Goal: Download file/media

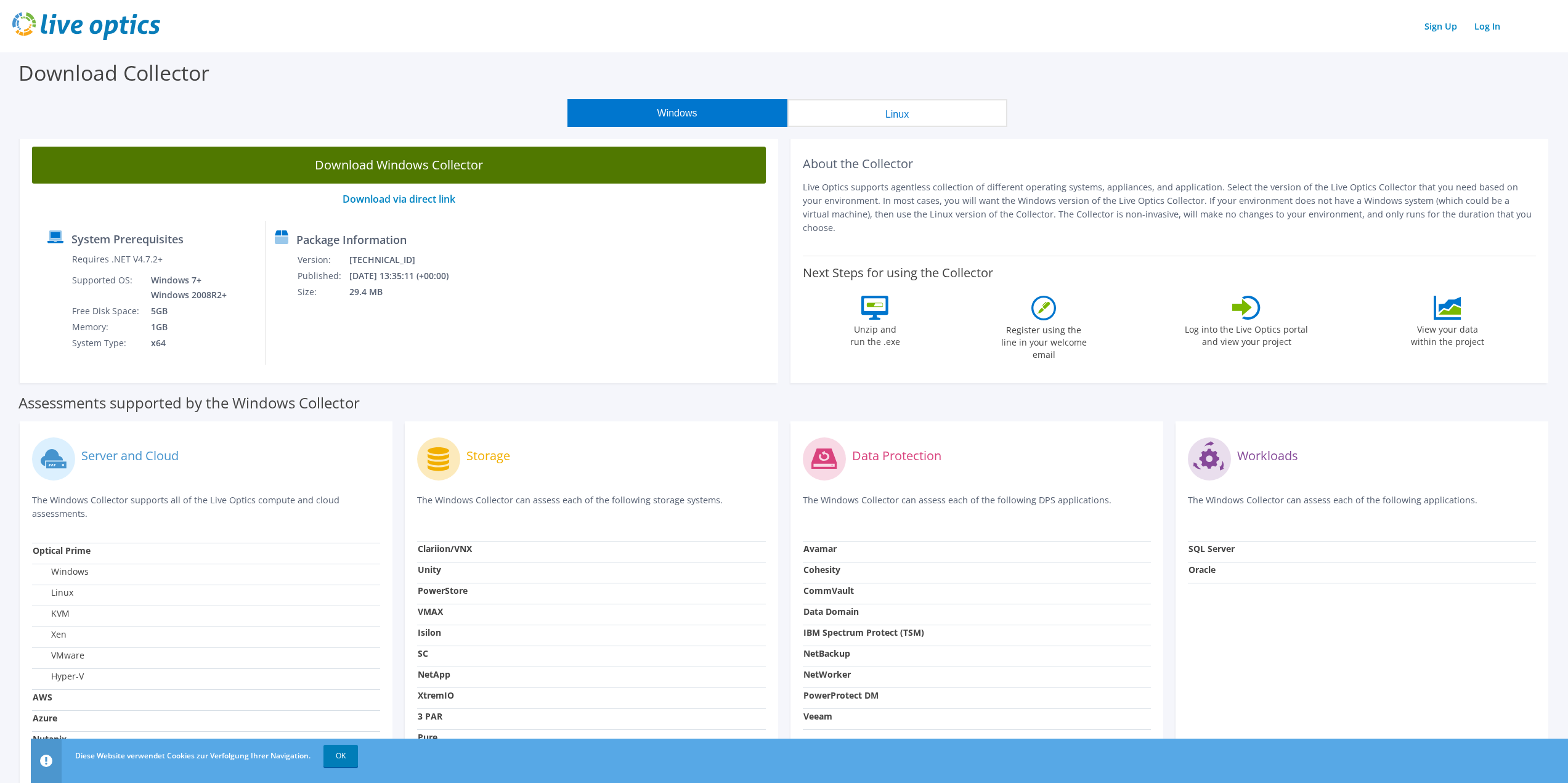
click at [534, 172] on link "Download Windows Collector" at bounding box center [399, 165] width 734 height 37
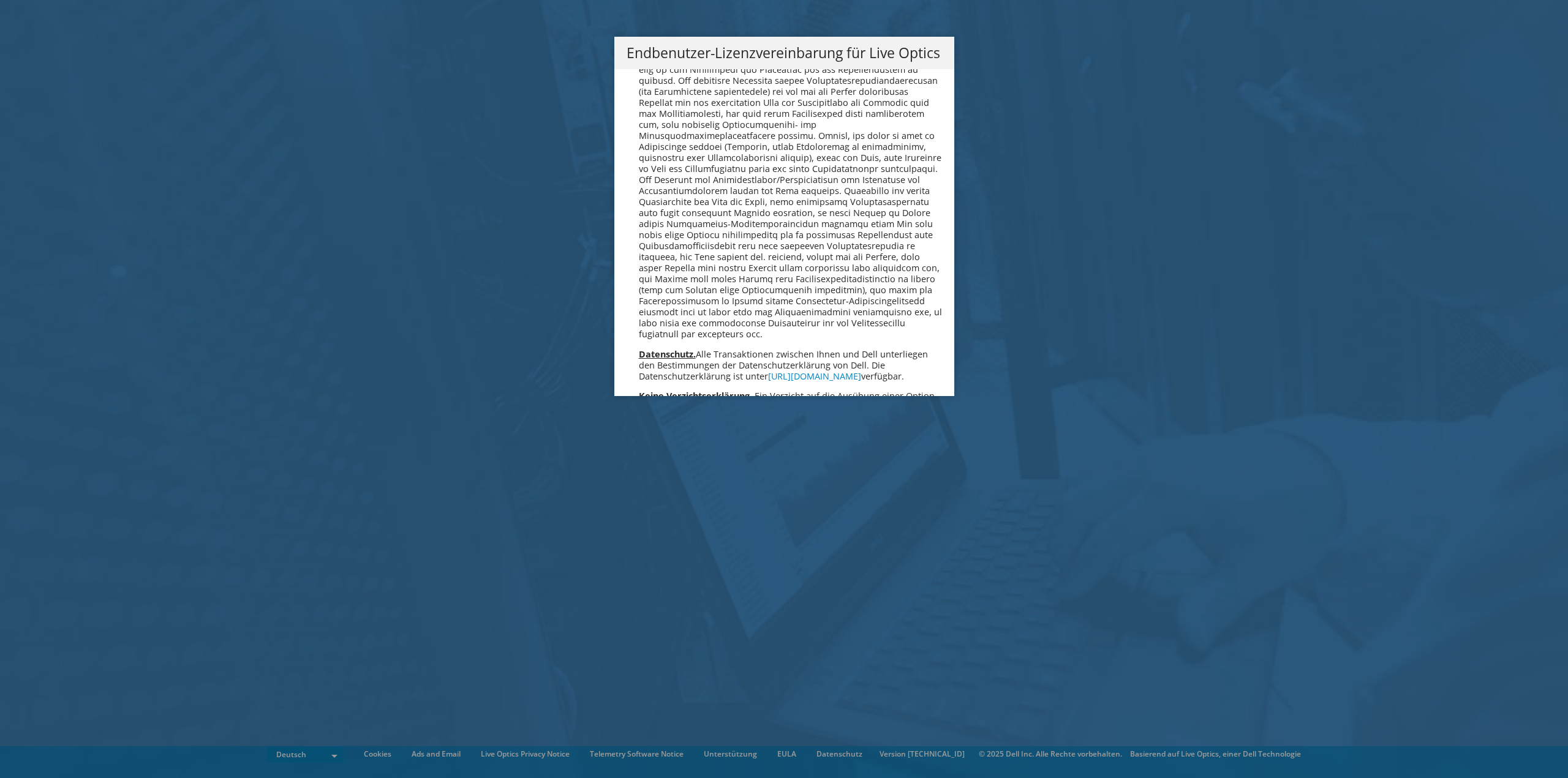
scroll to position [6019, 0]
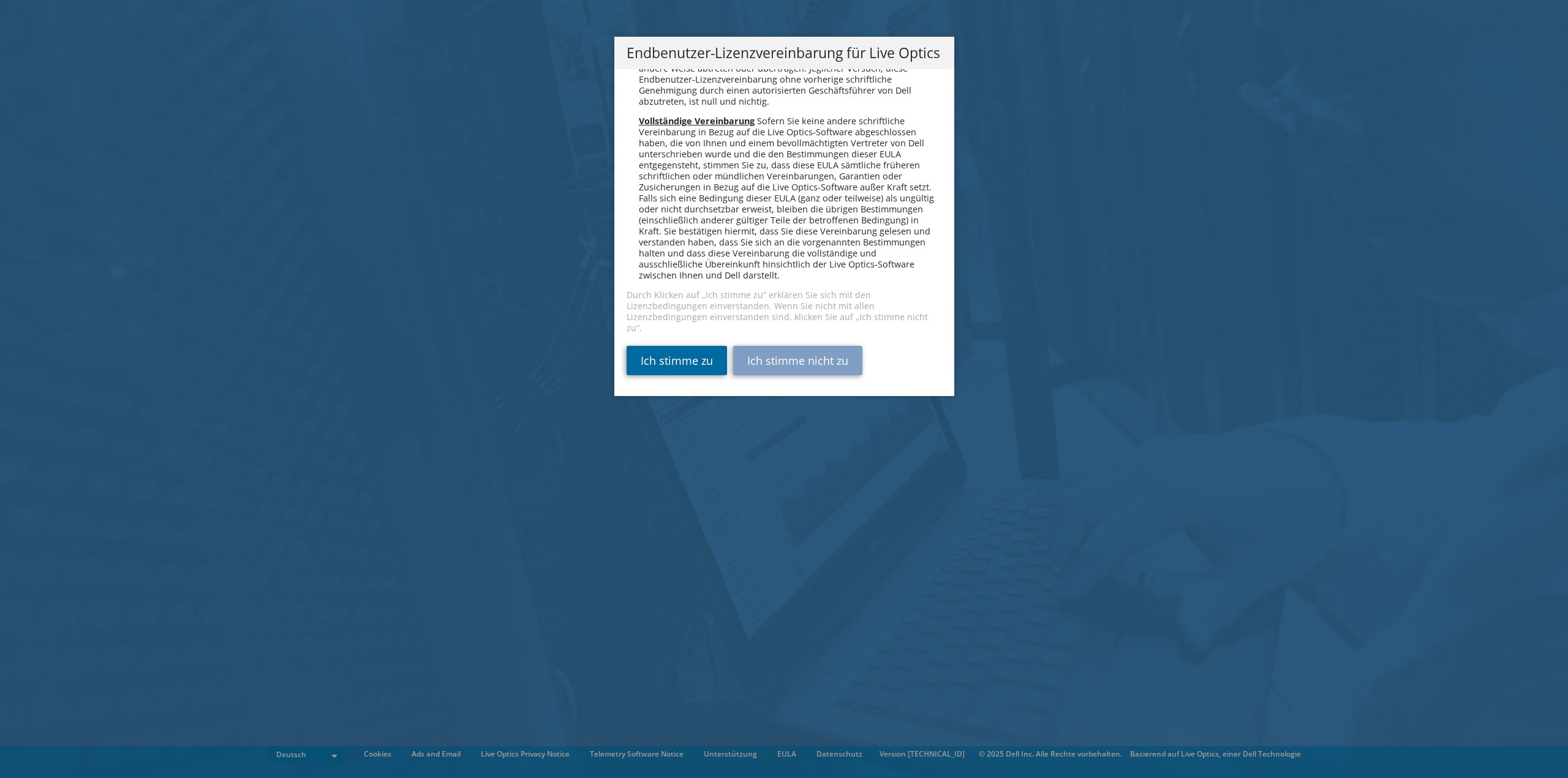
click at [657, 362] on link "Ich stimme zu" at bounding box center [676, 361] width 101 height 30
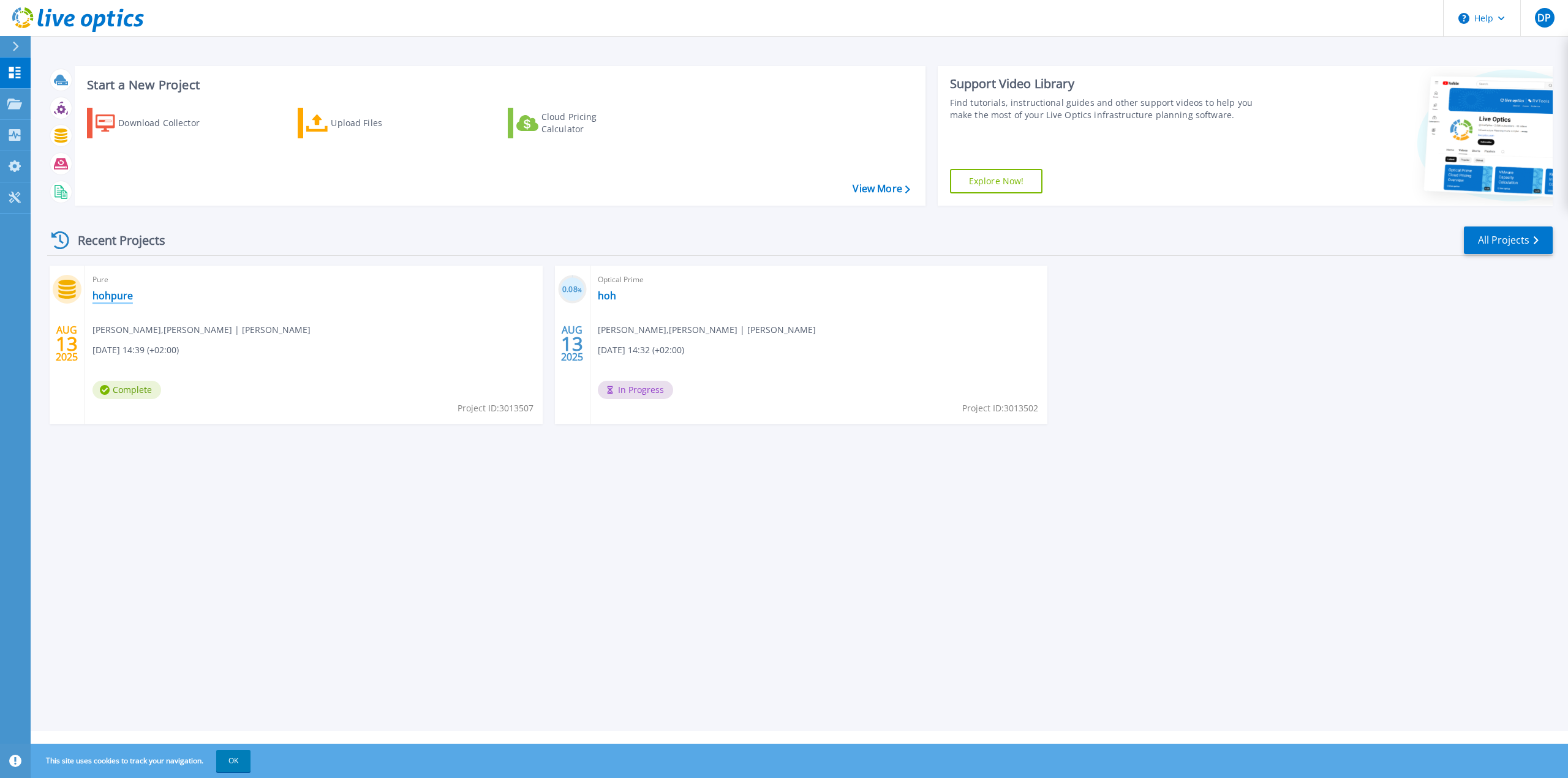
click at [105, 294] on link "hohpure" at bounding box center [113, 296] width 40 height 12
click at [101, 298] on link "hohpure" at bounding box center [113, 296] width 40 height 12
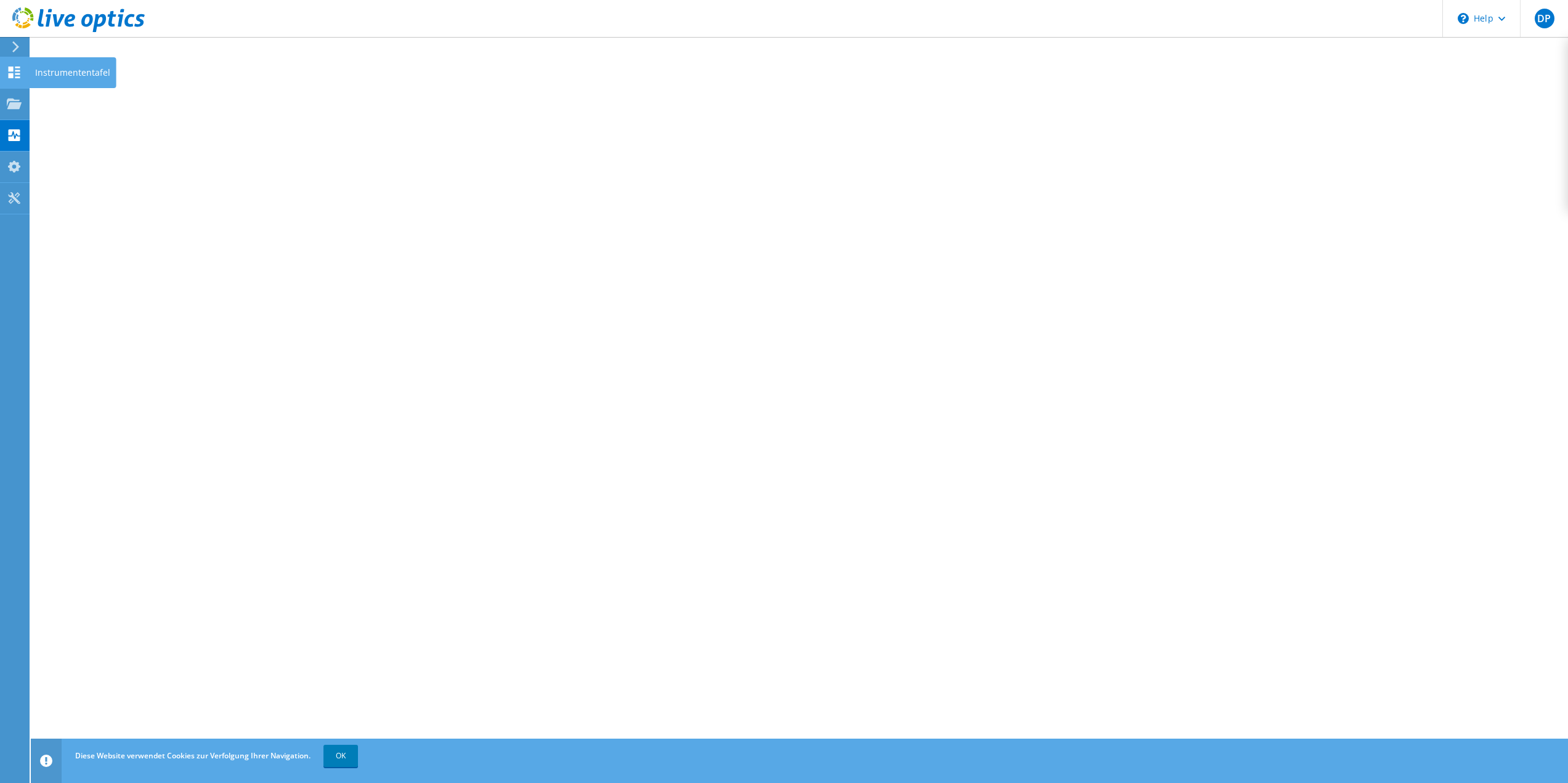
click at [55, 72] on div "Instrumententafel" at bounding box center [73, 72] width 88 height 31
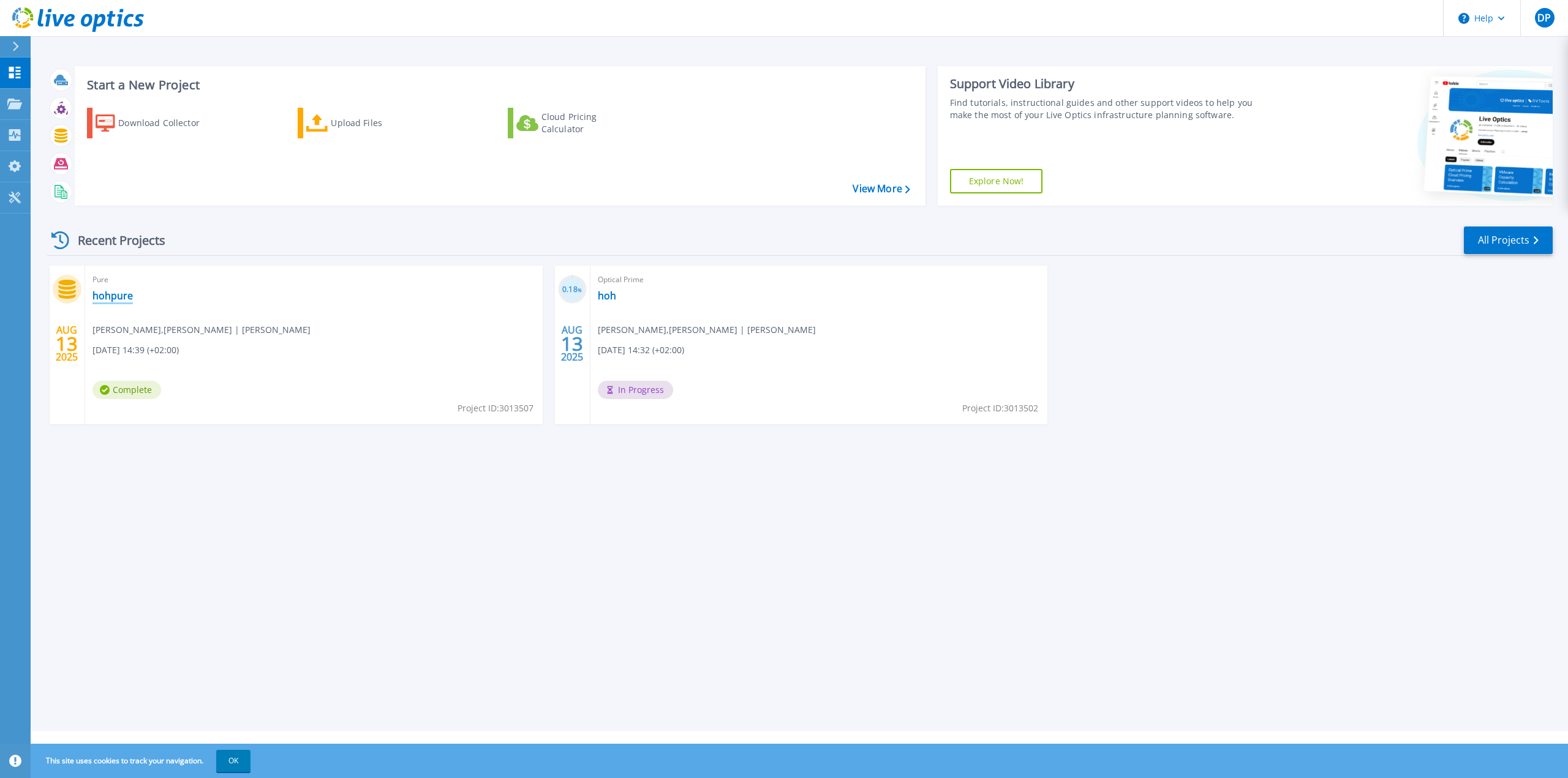
click at [111, 298] on link "hohpure" at bounding box center [113, 296] width 40 height 12
